Goal: Task Accomplishment & Management: Manage account settings

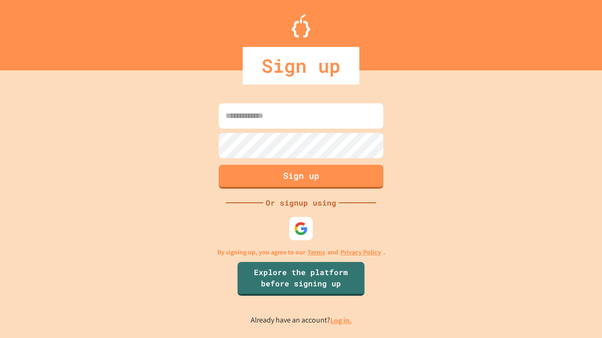
click at [341, 321] on link "Log in." at bounding box center [341, 321] width 22 height 10
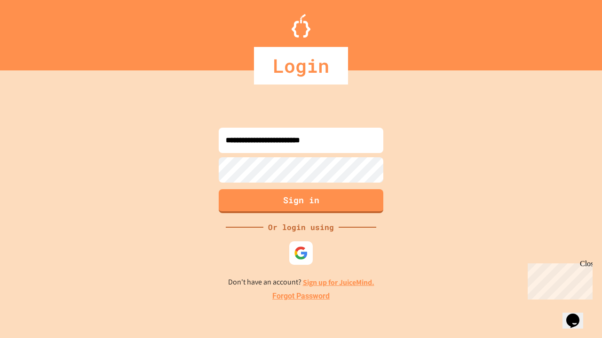
type input "**********"
